Goal: Transaction & Acquisition: Download file/media

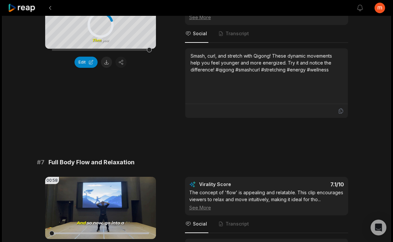
scroll to position [951, 0]
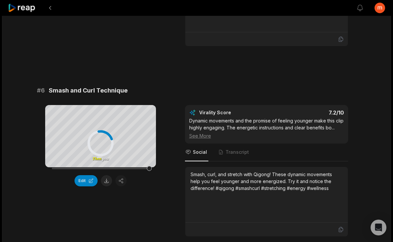
click at [94, 92] on div "# 1 Body Sensation and Gratitude 01:06 Your browser does not support mp4 format…" at bounding box center [196, 62] width 319 height 1871
click at [91, 154] on div at bounding box center [100, 143] width 26 height 26
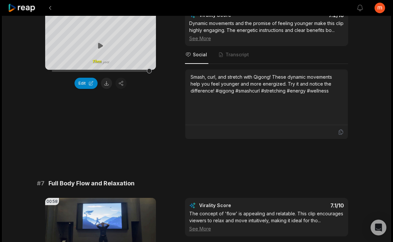
scroll to position [986, 0]
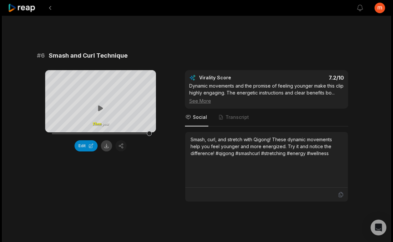
click at [105, 152] on button at bounding box center [106, 145] width 11 height 11
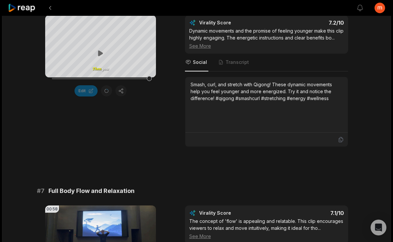
scroll to position [987, 0]
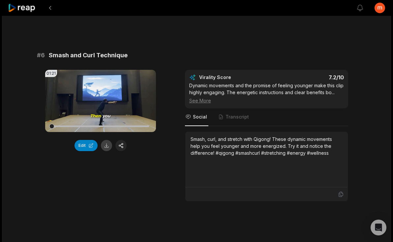
click at [107, 151] on button at bounding box center [106, 145] width 11 height 11
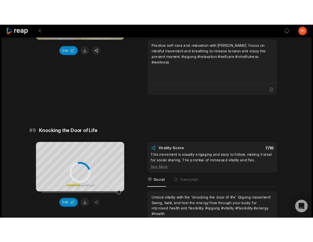
scroll to position [1534, 0]
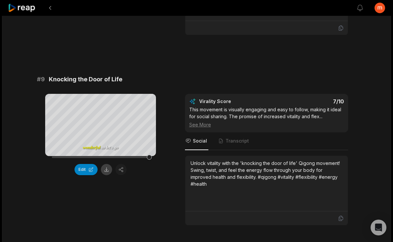
click at [105, 175] on button at bounding box center [106, 169] width 11 height 11
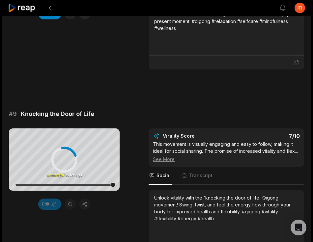
click at [110, 228] on div "Your browser does not support mp4 format. wonderful so let's go the next moveme…" at bounding box center [64, 194] width 111 height 132
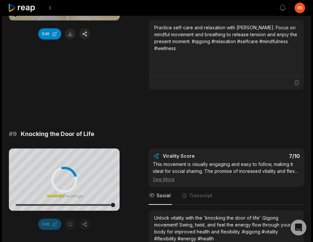
scroll to position [1590, 0]
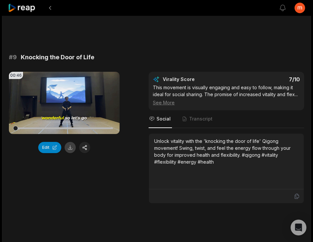
click at [69, 149] on button at bounding box center [70, 147] width 11 height 11
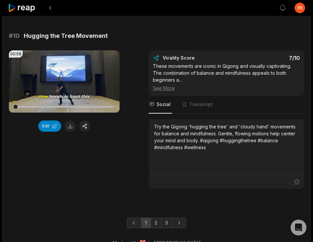
scroll to position [1815, 0]
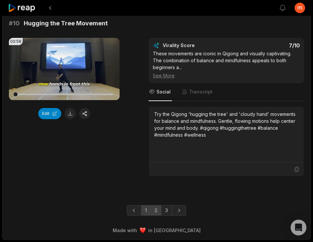
click at [154, 213] on link "2" at bounding box center [156, 210] width 11 height 11
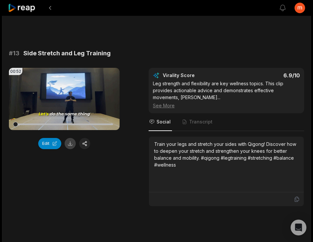
click at [70, 142] on button at bounding box center [70, 143] width 11 height 11
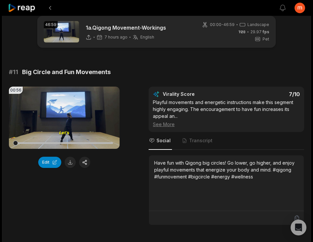
scroll to position [10, 0]
